Goal: Check status: Check status

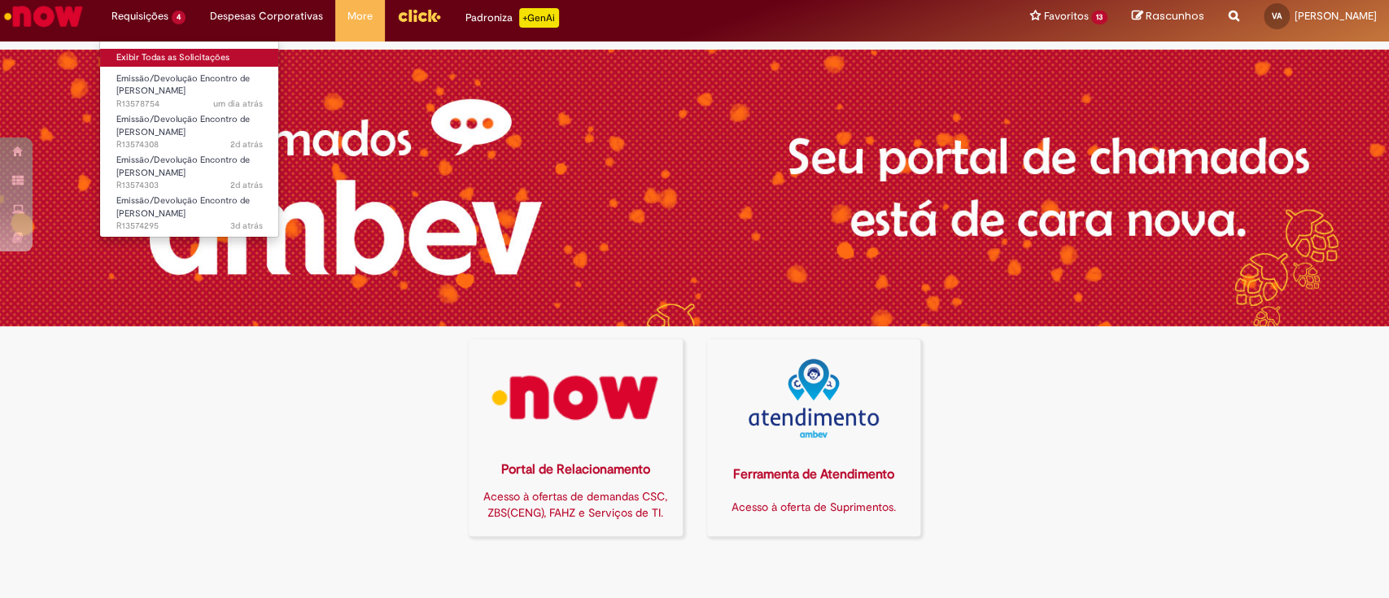
click at [156, 53] on link "Exibir Todas as Solicitações" at bounding box center [189, 58] width 179 height 18
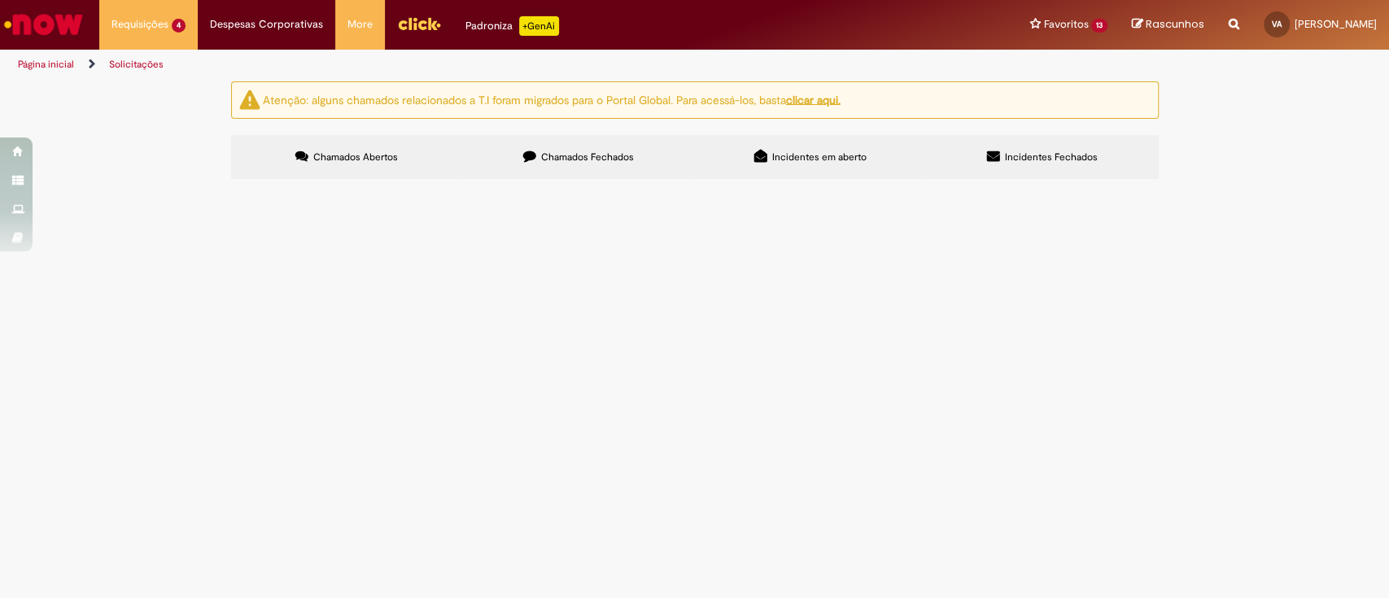
drag, startPoint x: 303, startPoint y: 288, endPoint x: 256, endPoint y: 288, distance: 46.4
click at [0, 0] on td "R13578754" at bounding box center [0, 0] width 0 height 0
copy span "R13578754"
click at [0, 0] on span "Aberto" at bounding box center [0, 0] width 0 height 0
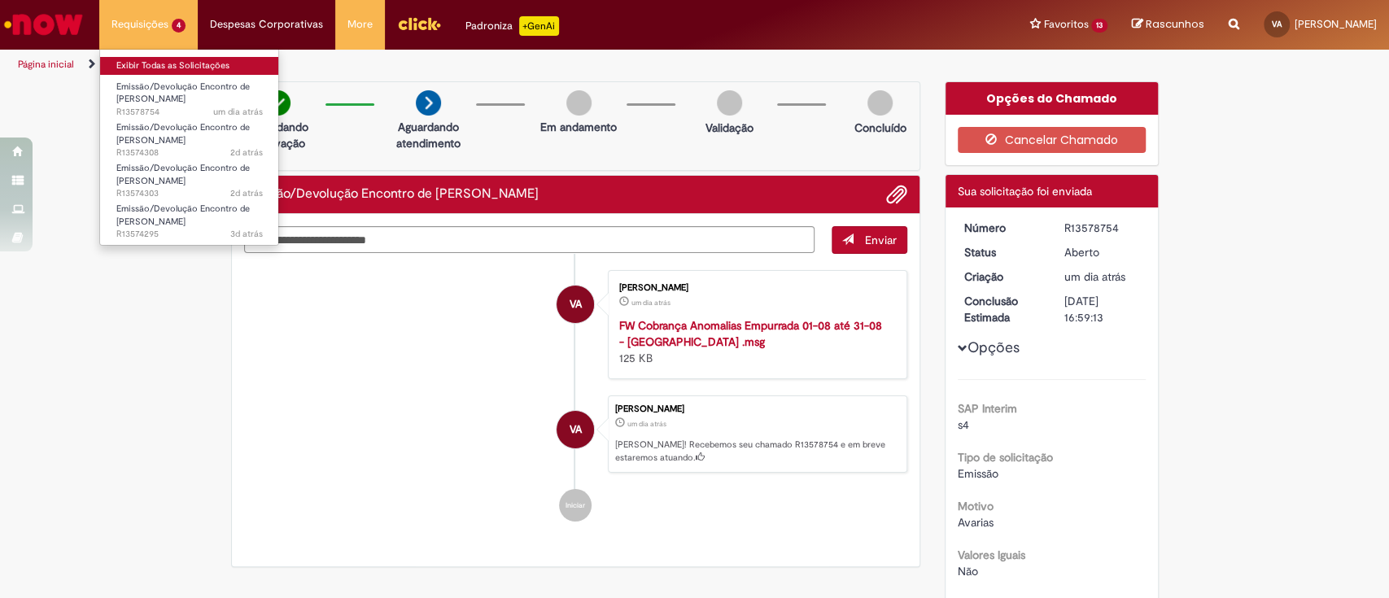
click at [158, 61] on link "Exibir Todas as Solicitações" at bounding box center [189, 66] width 179 height 18
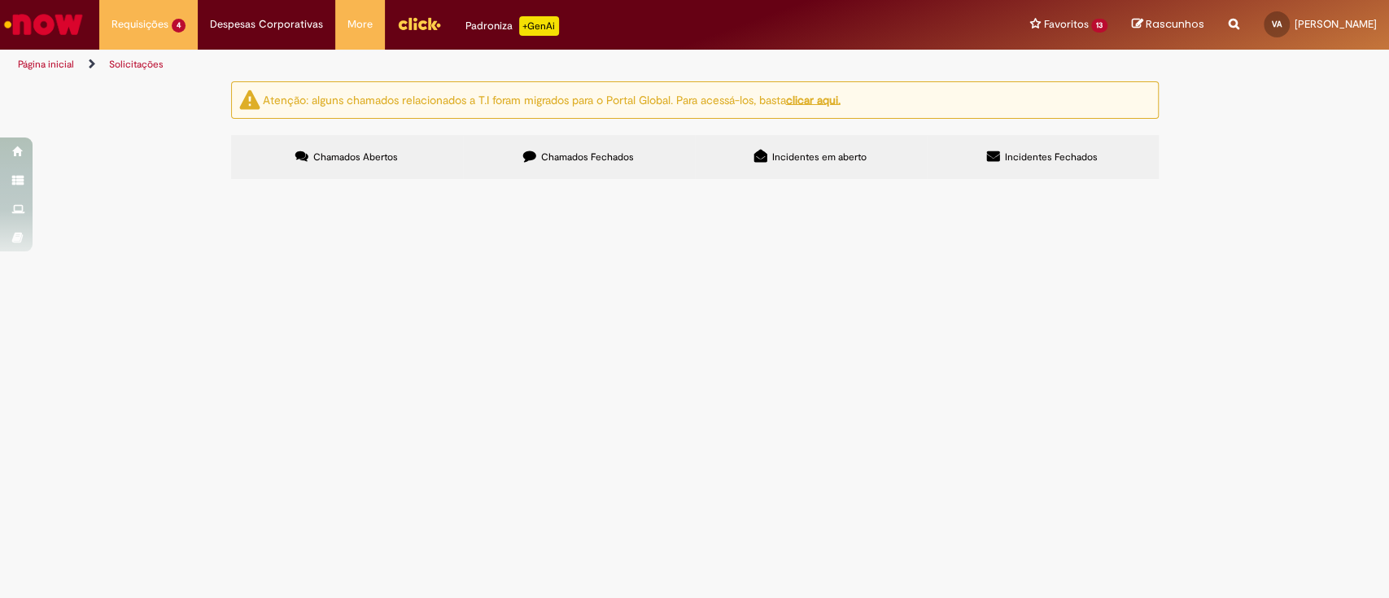
drag, startPoint x: 300, startPoint y: 350, endPoint x: 255, endPoint y: 348, distance: 44.8
click at [0, 0] on span "R13574303" at bounding box center [0, 0] width 0 height 0
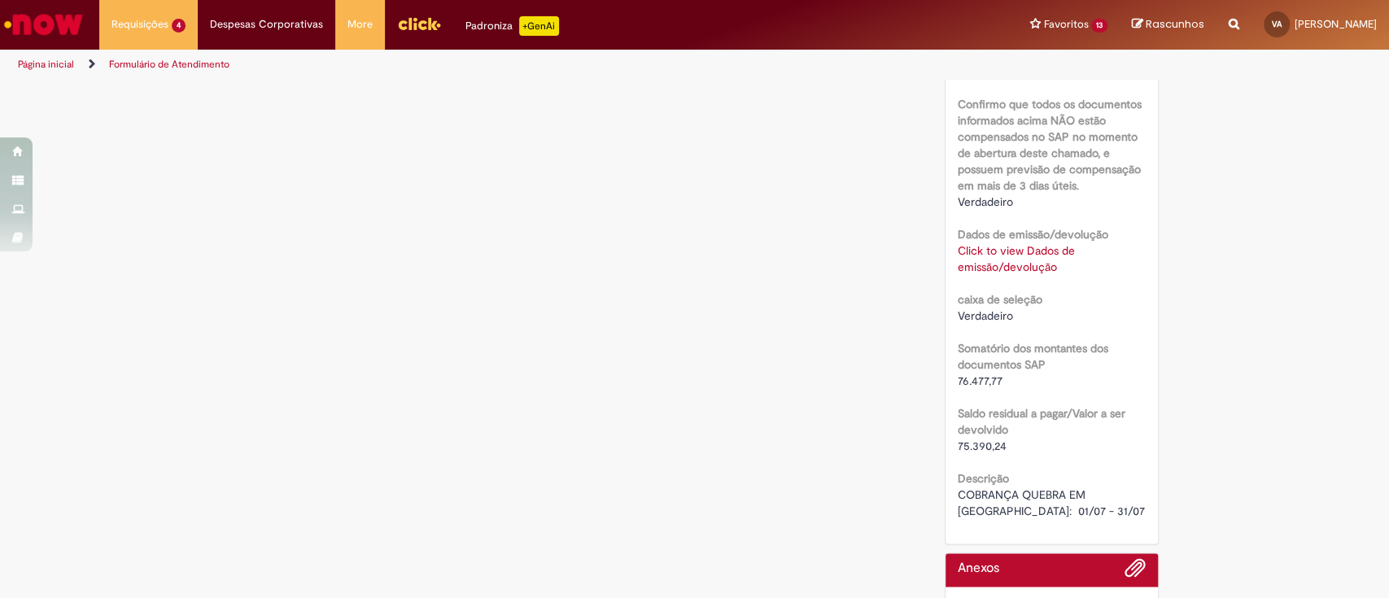
scroll to position [1063, 0]
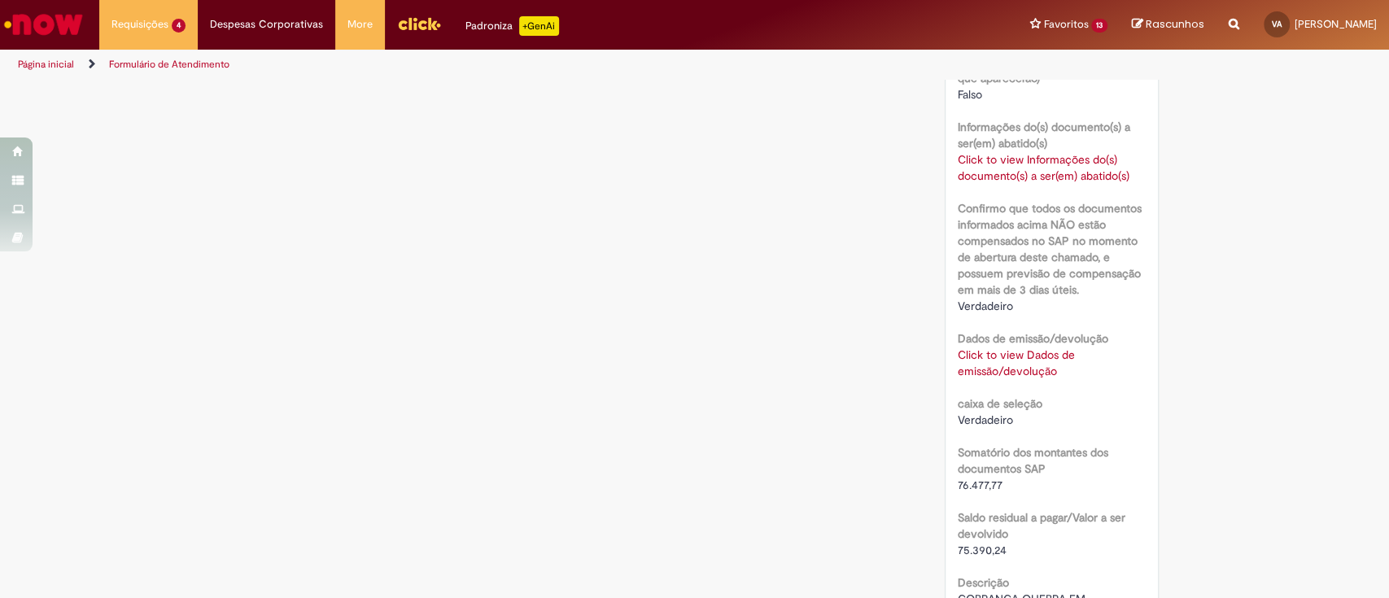
click at [1017, 362] on link "Click to view Dados de emissão/devolução" at bounding box center [1016, 363] width 117 height 31
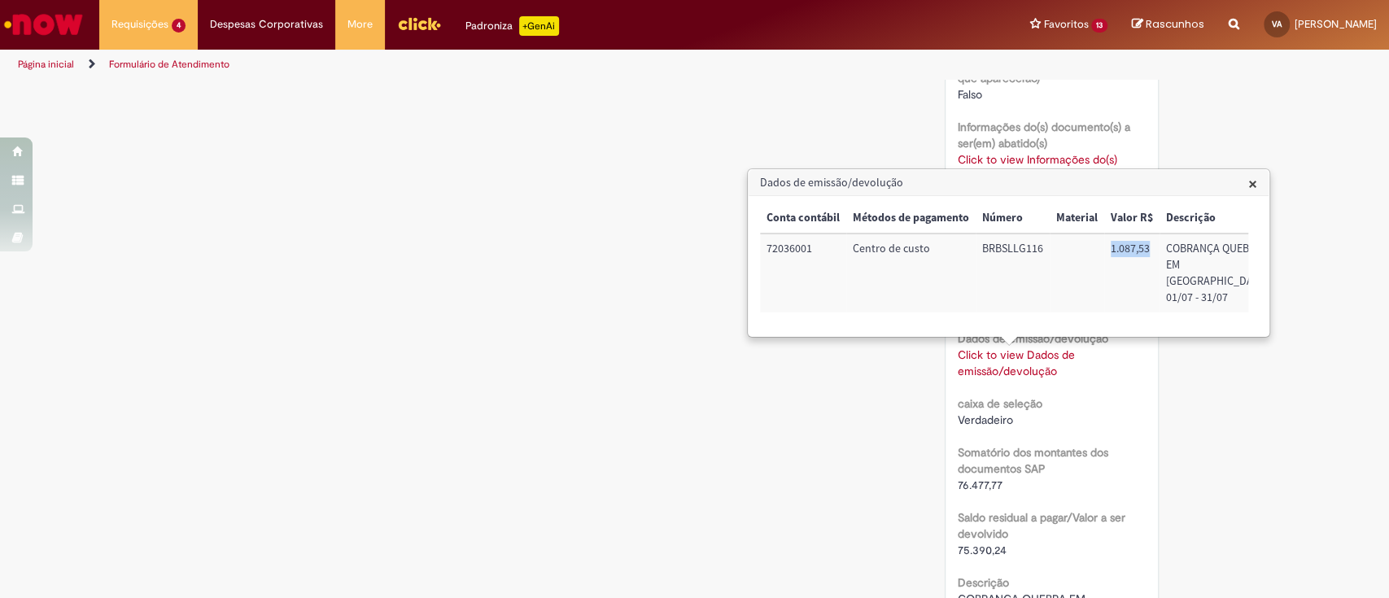
drag, startPoint x: 1148, startPoint y: 251, endPoint x: 1111, endPoint y: 252, distance: 36.7
click at [1111, 252] on td "1.087,53" at bounding box center [1132, 273] width 55 height 79
copy td "1.087,53"
drag, startPoint x: 1276, startPoint y: 374, endPoint x: 613, endPoint y: 124, distance: 708.9
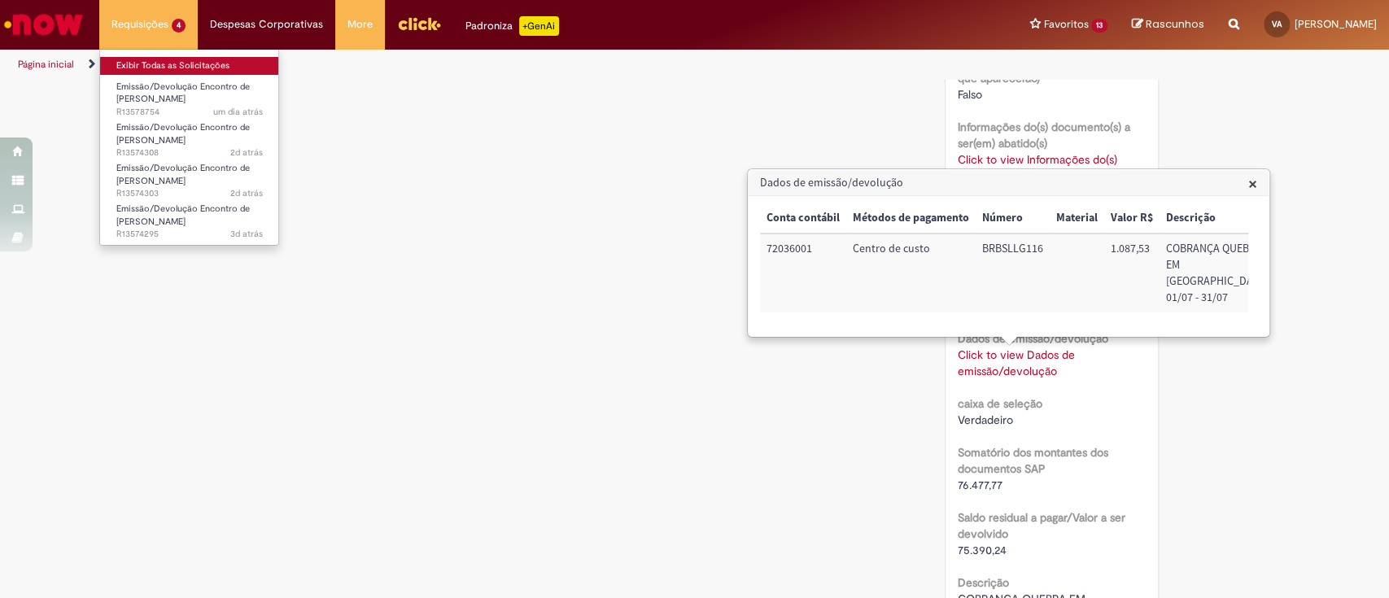
click at [147, 66] on link "Exibir Todas as Solicitações" at bounding box center [189, 66] width 179 height 18
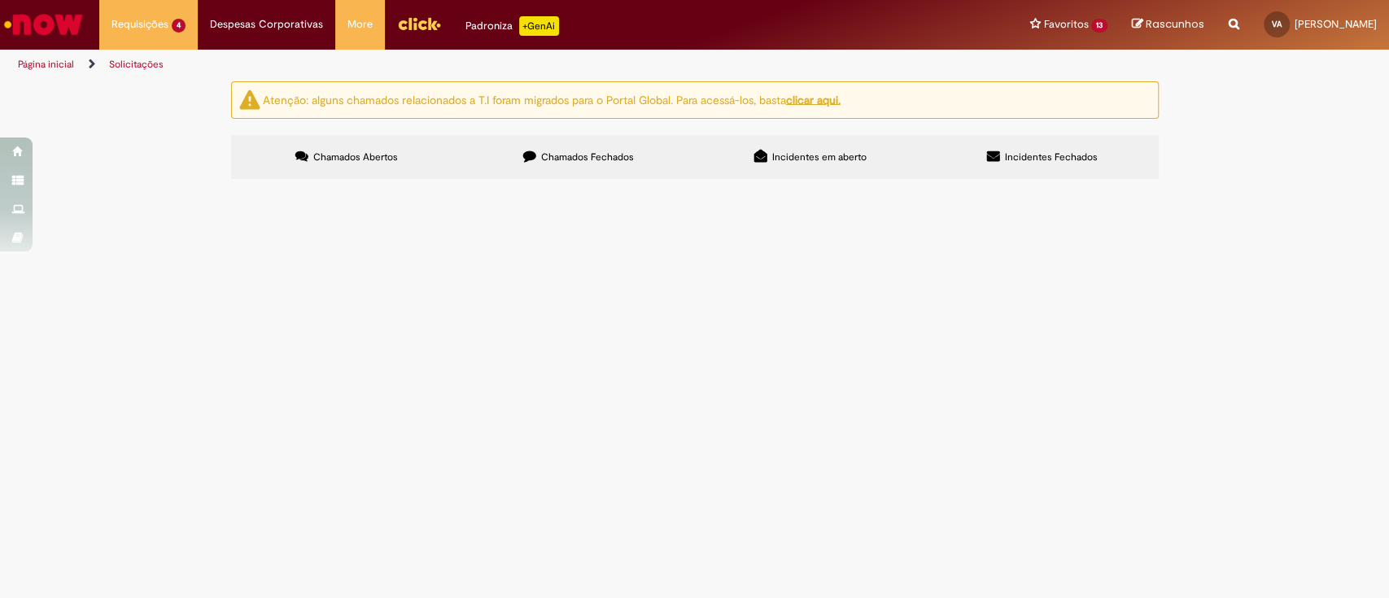
drag, startPoint x: 300, startPoint y: 377, endPoint x: 254, endPoint y: 381, distance: 45.8
click at [0, 0] on td "R13574295" at bounding box center [0, 0] width 0 height 0
copy span "R13574295"
click at [0, 0] on span "Aberto" at bounding box center [0, 0] width 0 height 0
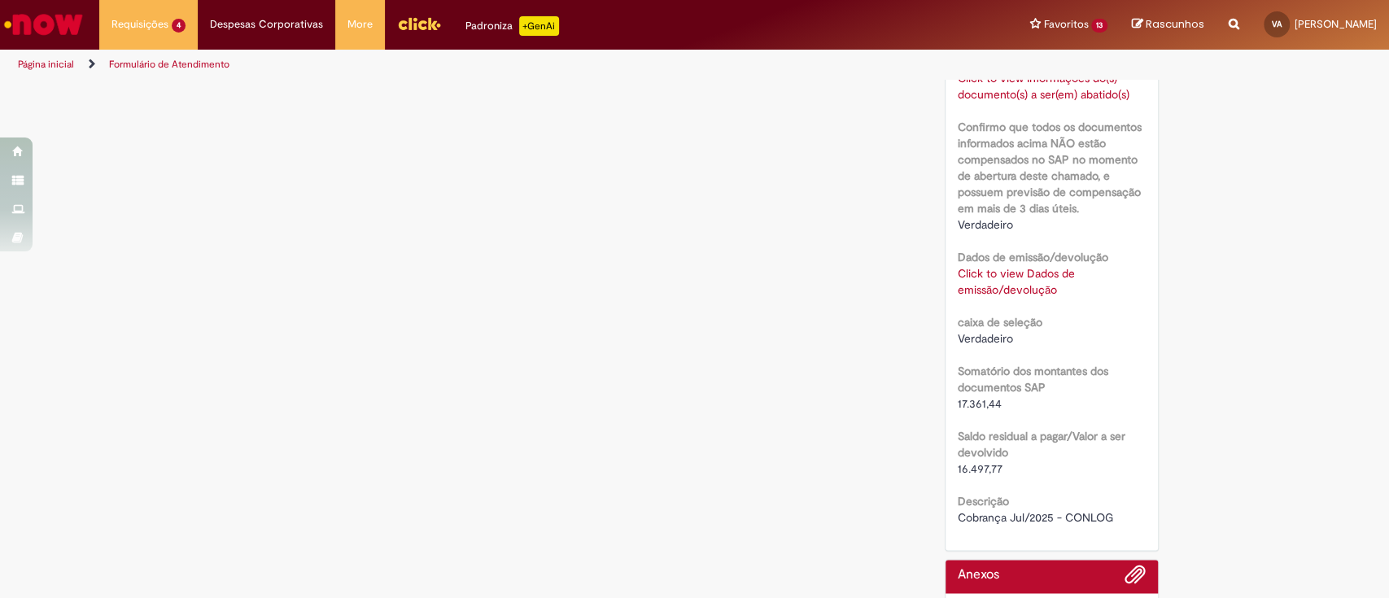
scroll to position [1179, 0]
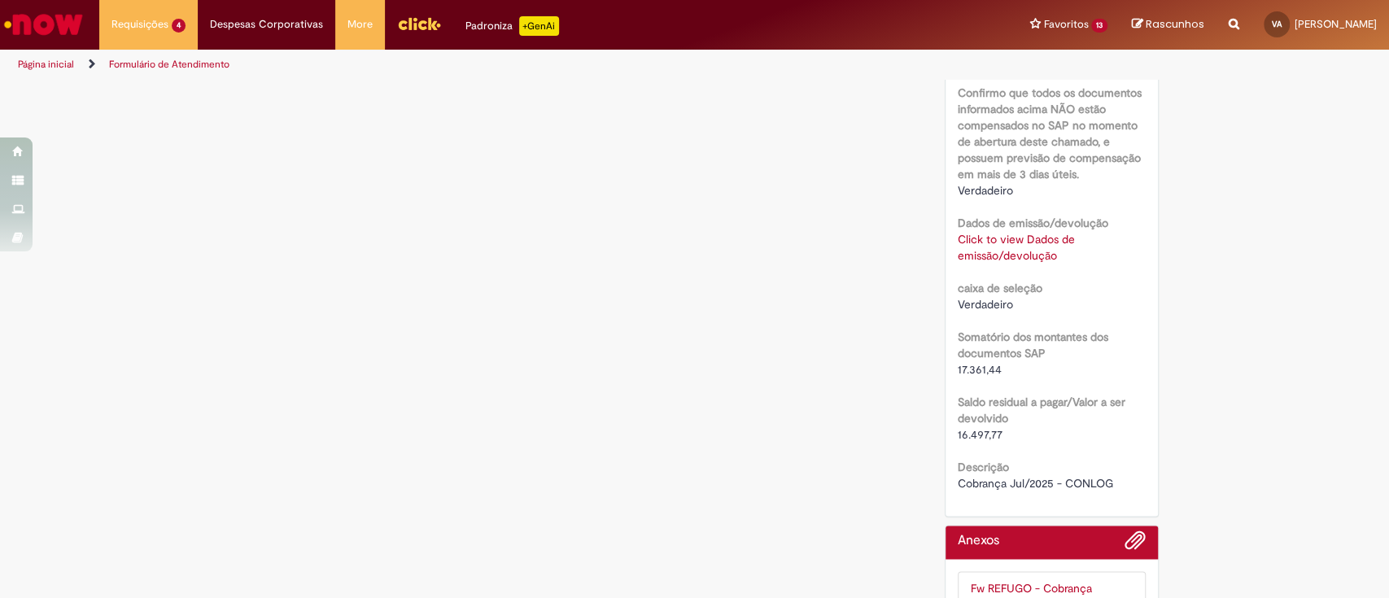
click at [1013, 251] on link "Click to view Dados de emissão/devolução" at bounding box center [1016, 247] width 117 height 31
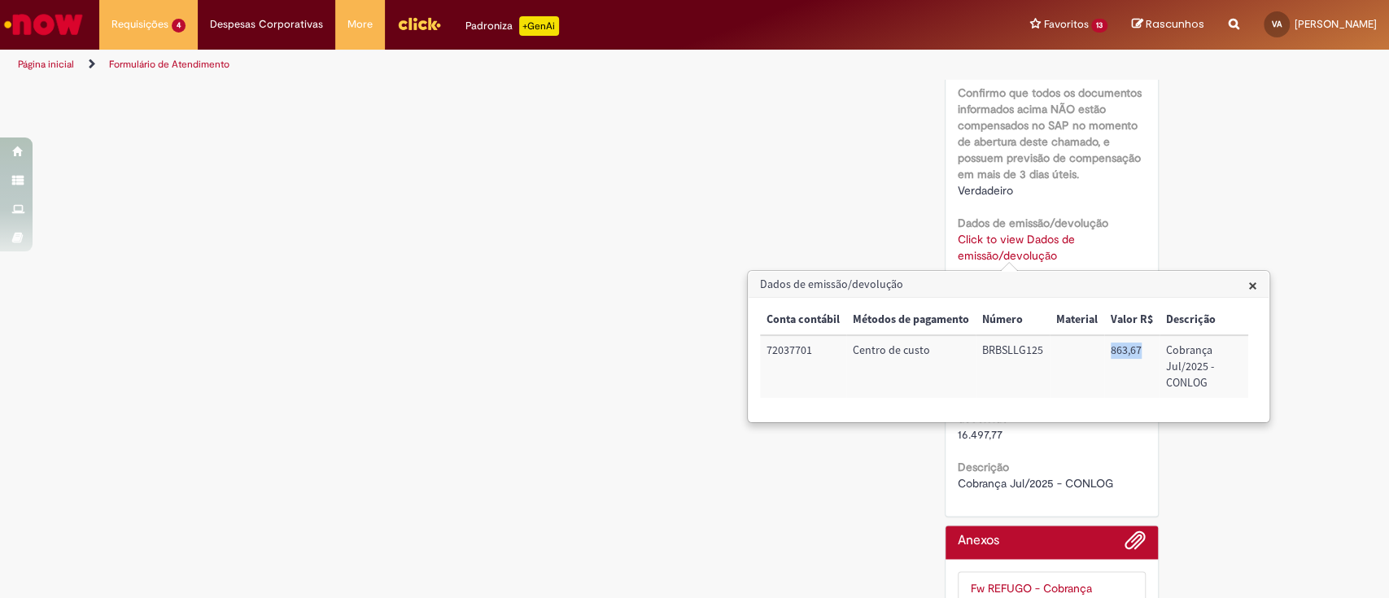
drag, startPoint x: 1140, startPoint y: 352, endPoint x: 1109, endPoint y: 352, distance: 30.9
click at [1109, 352] on td "863,67" at bounding box center [1132, 366] width 55 height 63
copy td "863,67"
